Goal: Task Accomplishment & Management: Use online tool/utility

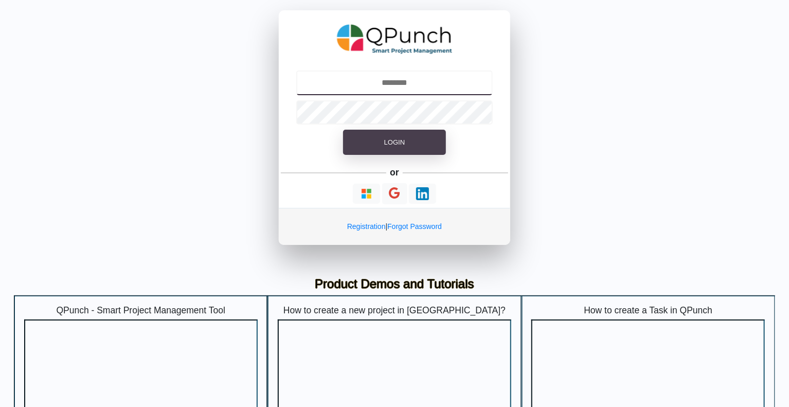
type input "**********"
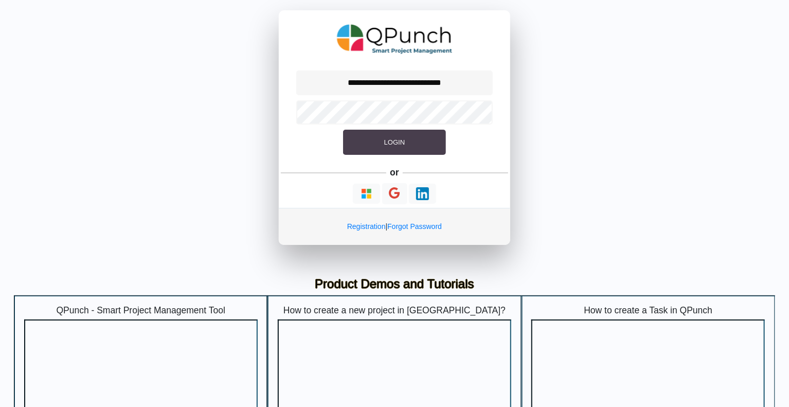
click at [401, 146] on span "Login" at bounding box center [394, 142] width 21 height 8
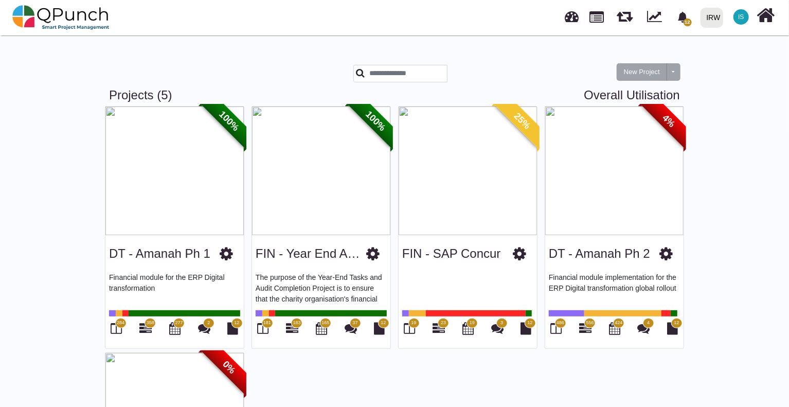
click at [614, 229] on img at bounding box center [614, 170] width 138 height 129
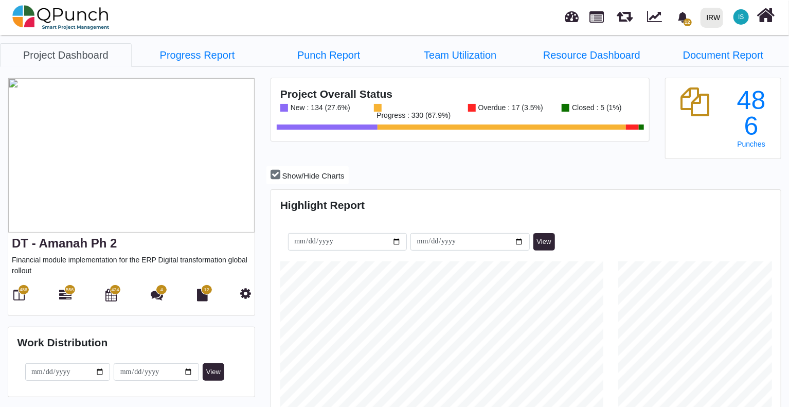
scroll to position [161, 169]
click at [65, 294] on icon at bounding box center [65, 295] width 12 height 12
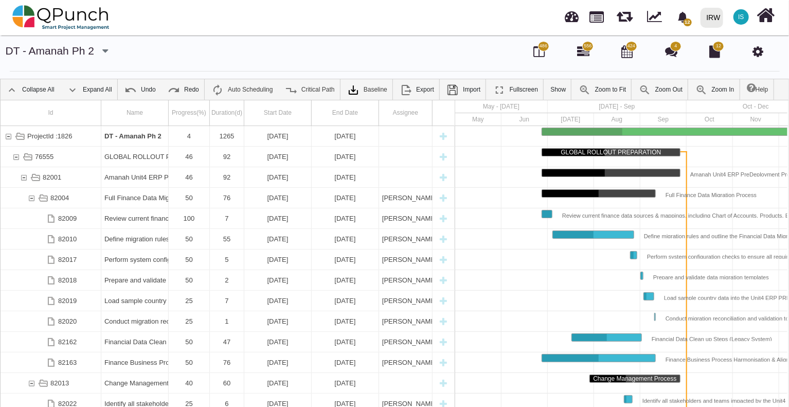
scroll to position [0, 35]
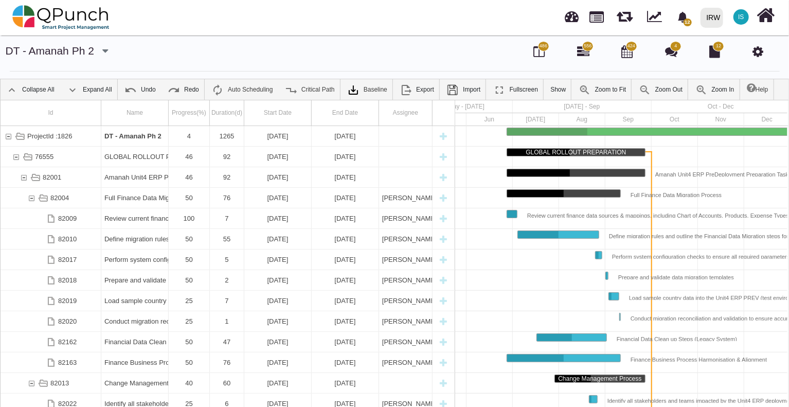
click at [760, 55] on icon at bounding box center [757, 51] width 11 height 12
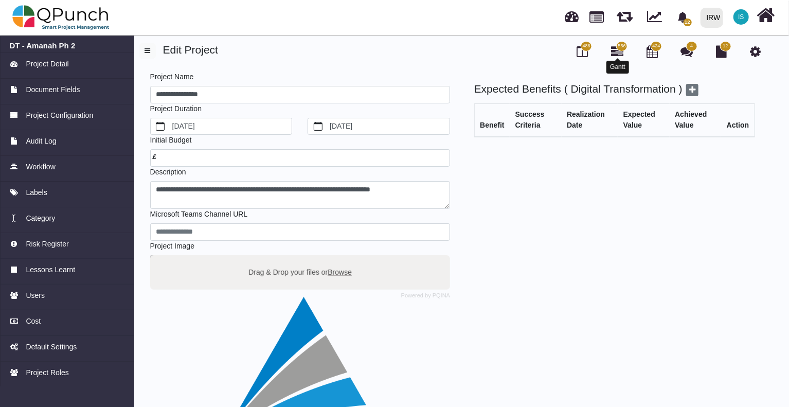
click at [621, 52] on icon at bounding box center [617, 51] width 12 height 12
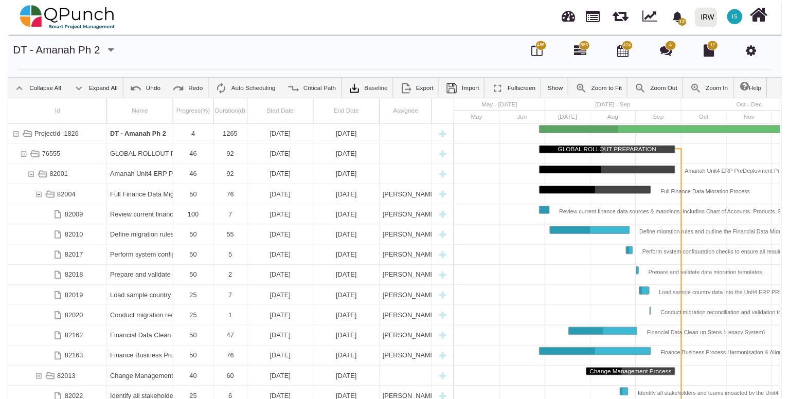
scroll to position [0, 35]
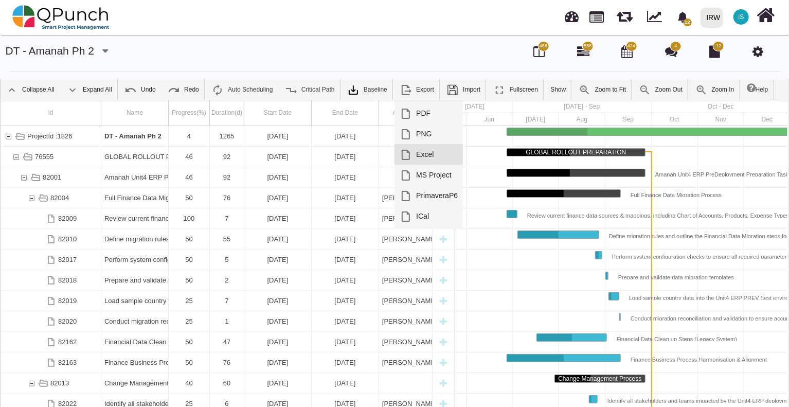
drag, startPoint x: 416, startPoint y: 91, endPoint x: 420, endPoint y: 152, distance: 60.8
click at [420, 100] on li "Export PDF PNG Excel MS Project PrimaveraP6 ICal" at bounding box center [416, 89] width 45 height 21
click at [421, 149] on link "Excel" at bounding box center [428, 154] width 68 height 21
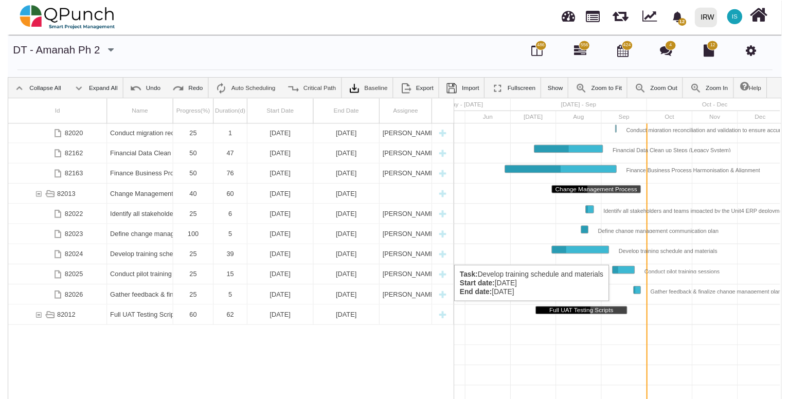
scroll to position [1, 0]
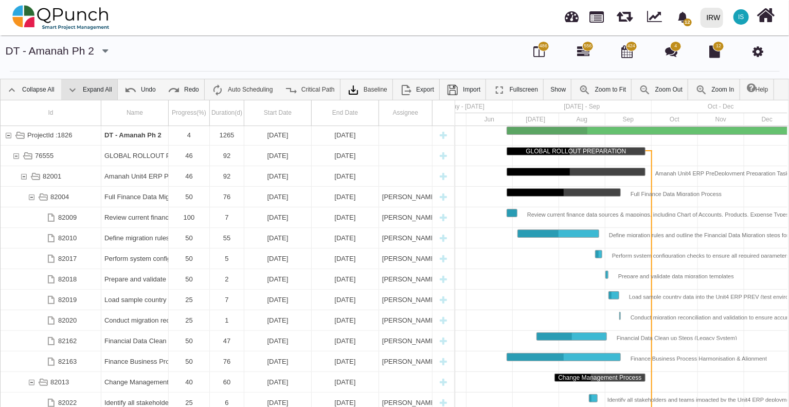
click at [94, 86] on link "Expand All" at bounding box center [89, 89] width 56 height 21
click at [71, 91] on img at bounding box center [72, 90] width 12 height 12
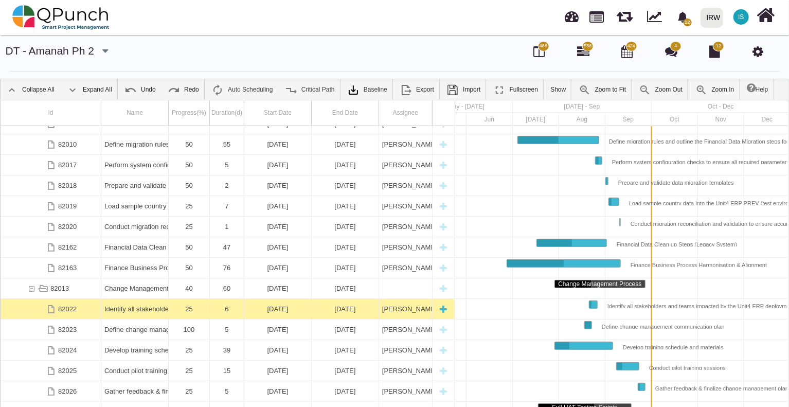
scroll to position [2, 0]
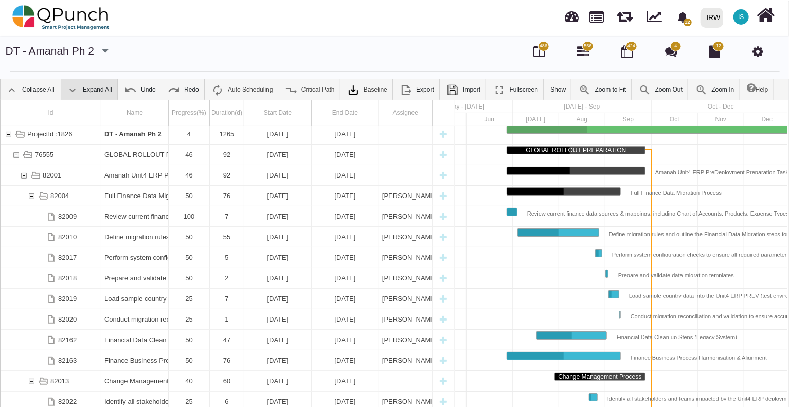
click at [100, 88] on link "Expand All" at bounding box center [89, 89] width 56 height 21
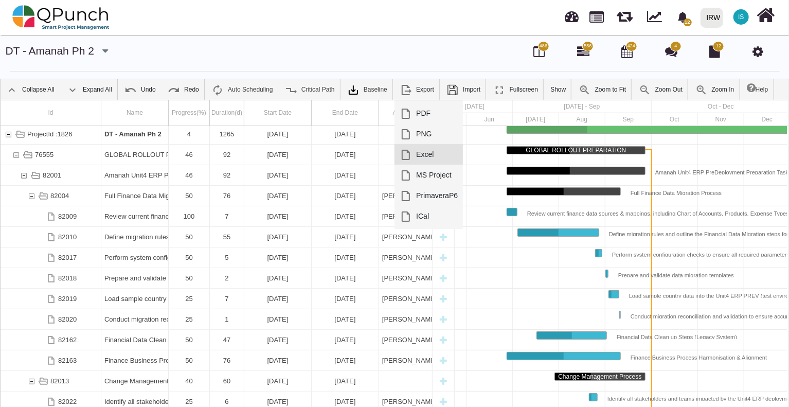
click at [420, 156] on link "Excel" at bounding box center [428, 154] width 68 height 21
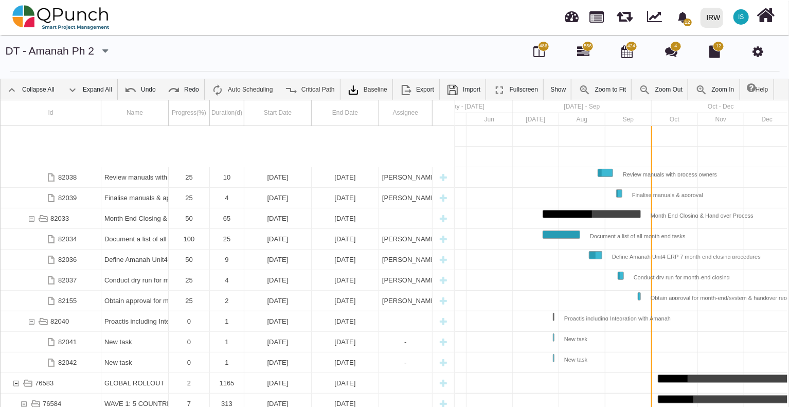
scroll to position [561, 0]
